Goal: Task Accomplishment & Management: Manage account settings

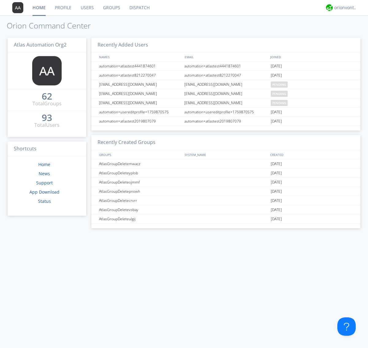
click at [87, 8] on link "Users" at bounding box center [87, 7] width 22 height 15
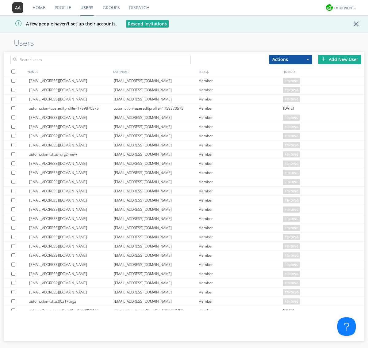
click at [339, 59] on div "Add New User" at bounding box center [339, 59] width 43 height 9
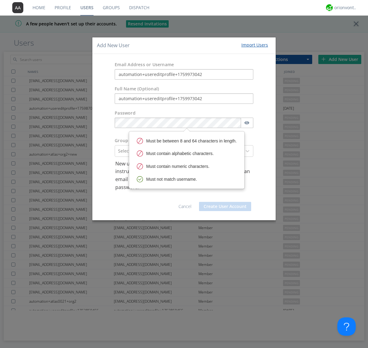
click at [225, 206] on button "Create User Account" at bounding box center [225, 206] width 52 height 9
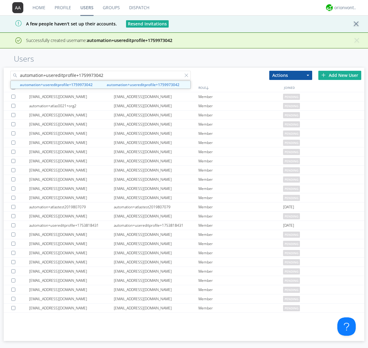
type input "automation+usereditprofile+1759973042"
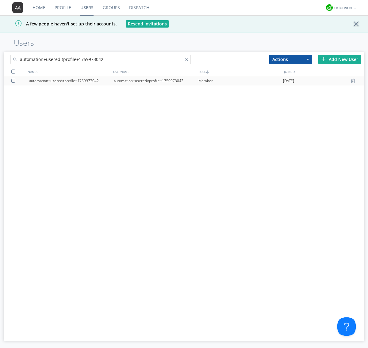
click at [156, 81] on div "automation+usereditprofile+1759973042" at bounding box center [156, 80] width 85 height 9
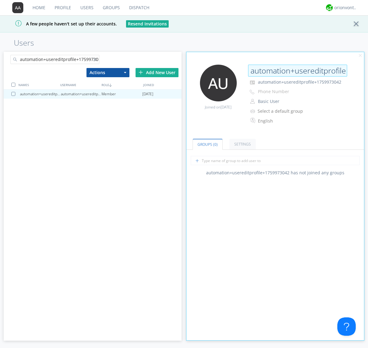
click at [297, 70] on input "automation+usereditprofile+1759973042" at bounding box center [297, 71] width 99 height 12
type input "editedautomation+usereditprofile+1759973042"
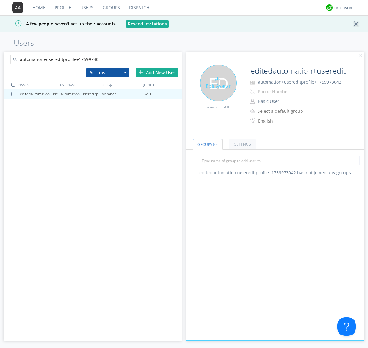
click at [218, 83] on div "Edit Avatar" at bounding box center [218, 83] width 37 height 37
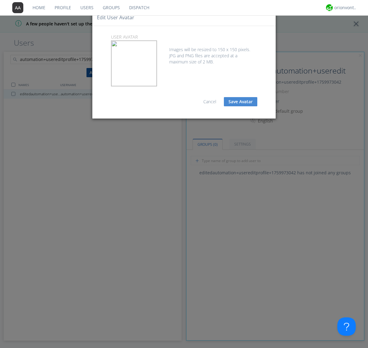
click at [240, 102] on button "Save Avatar" at bounding box center [240, 101] width 33 height 9
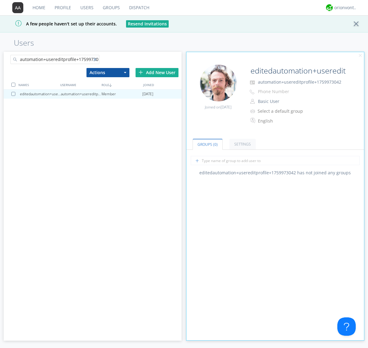
click at [96, 60] on div at bounding box center [96, 61] width 6 height 6
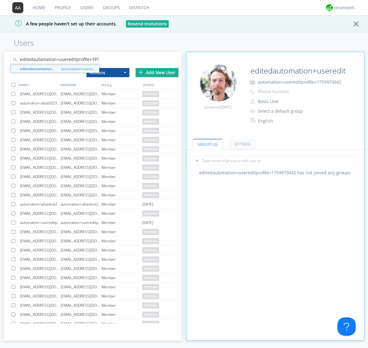
scroll to position [0, 16]
type input "editedautomation+usereditprofile+1759973042"
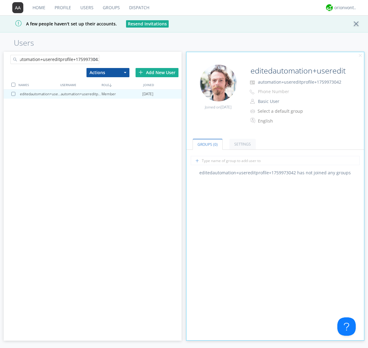
click at [13, 85] on div at bounding box center [13, 85] width 4 height 4
click at [108, 72] on button "Actions" at bounding box center [107, 72] width 43 height 9
click at [0, 0] on link "Delete User" at bounding box center [0, 0] width 0 height 0
